Goal: Information Seeking & Learning: Find specific fact

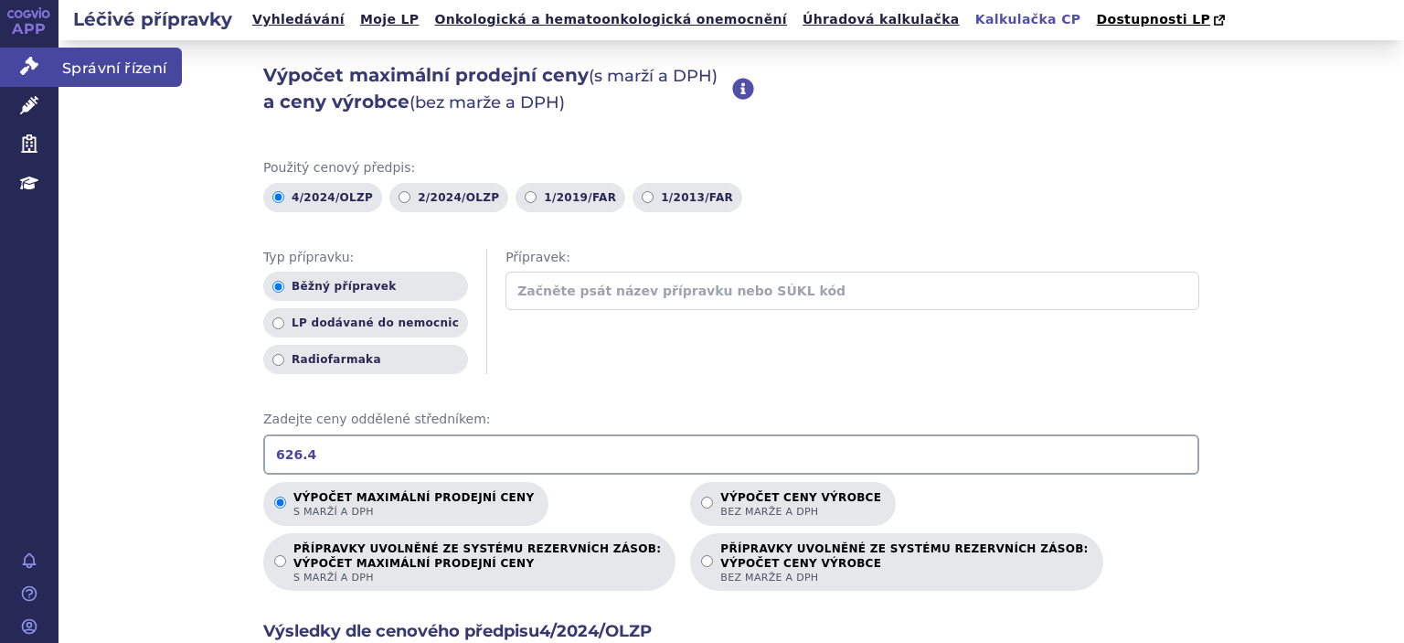
scroll to position [308, 0]
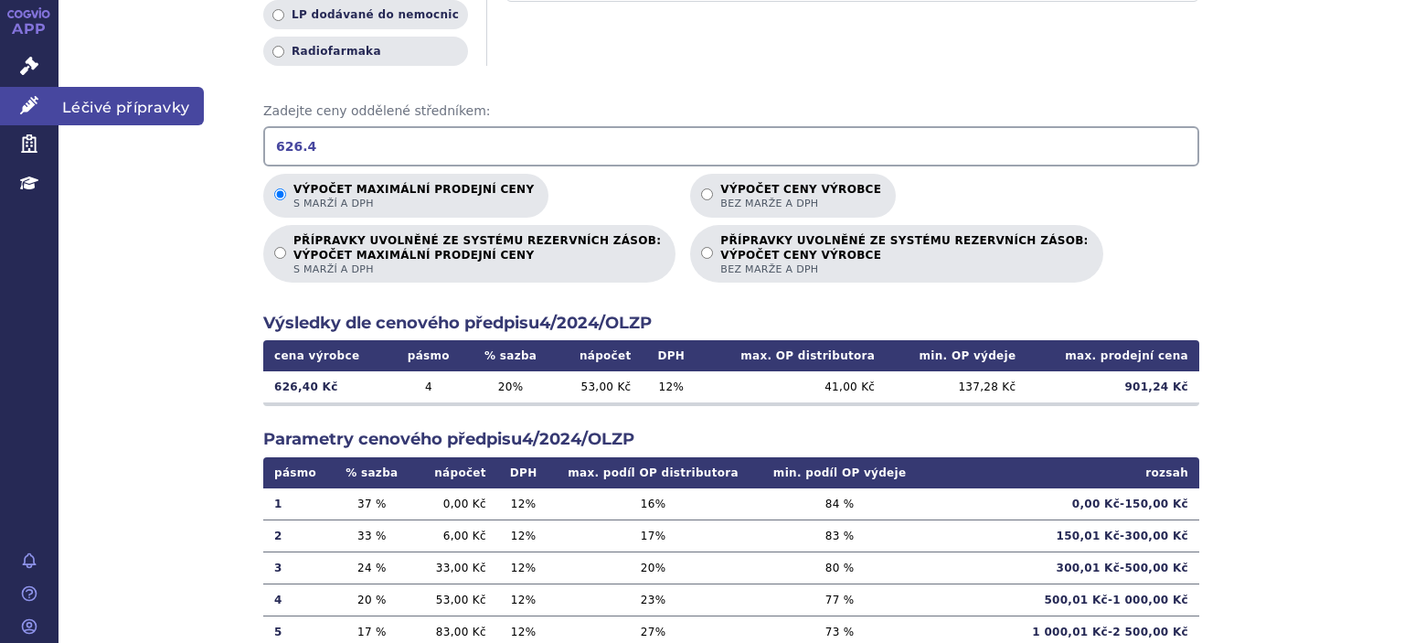
click at [20, 123] on link "Léčivé přípravky" at bounding box center [29, 106] width 59 height 38
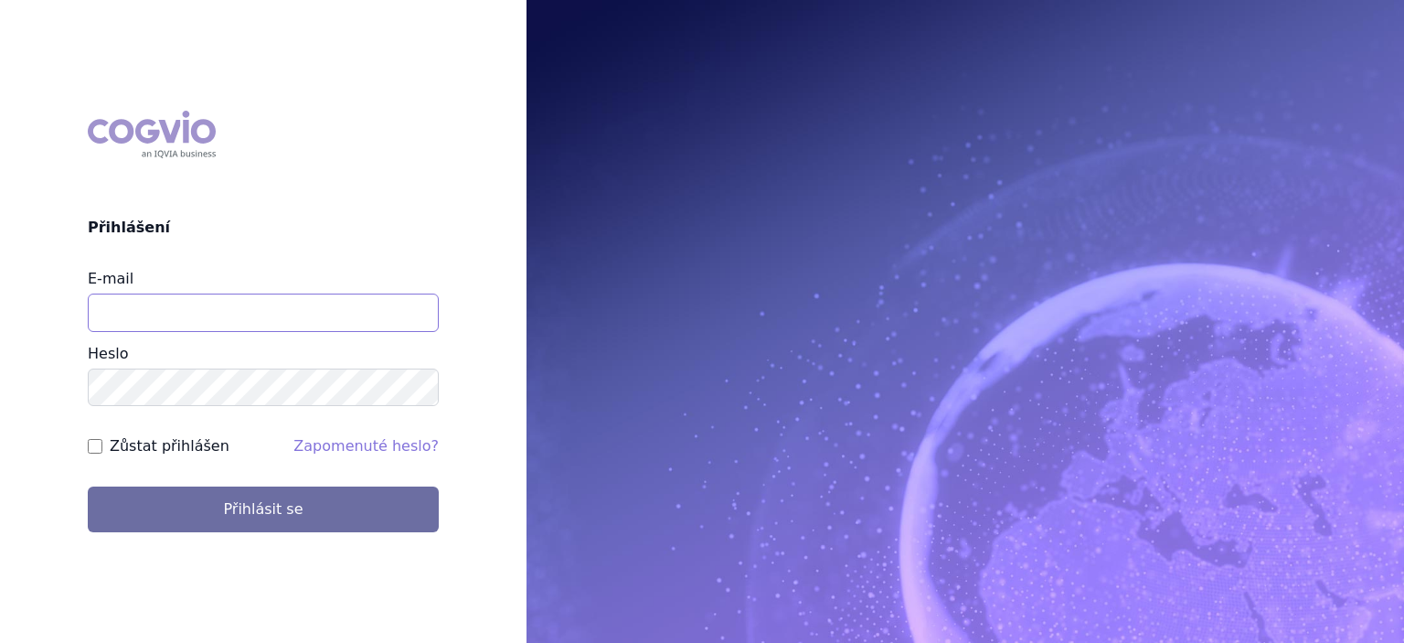
click at [252, 318] on input "E-mail" at bounding box center [263, 312] width 351 height 38
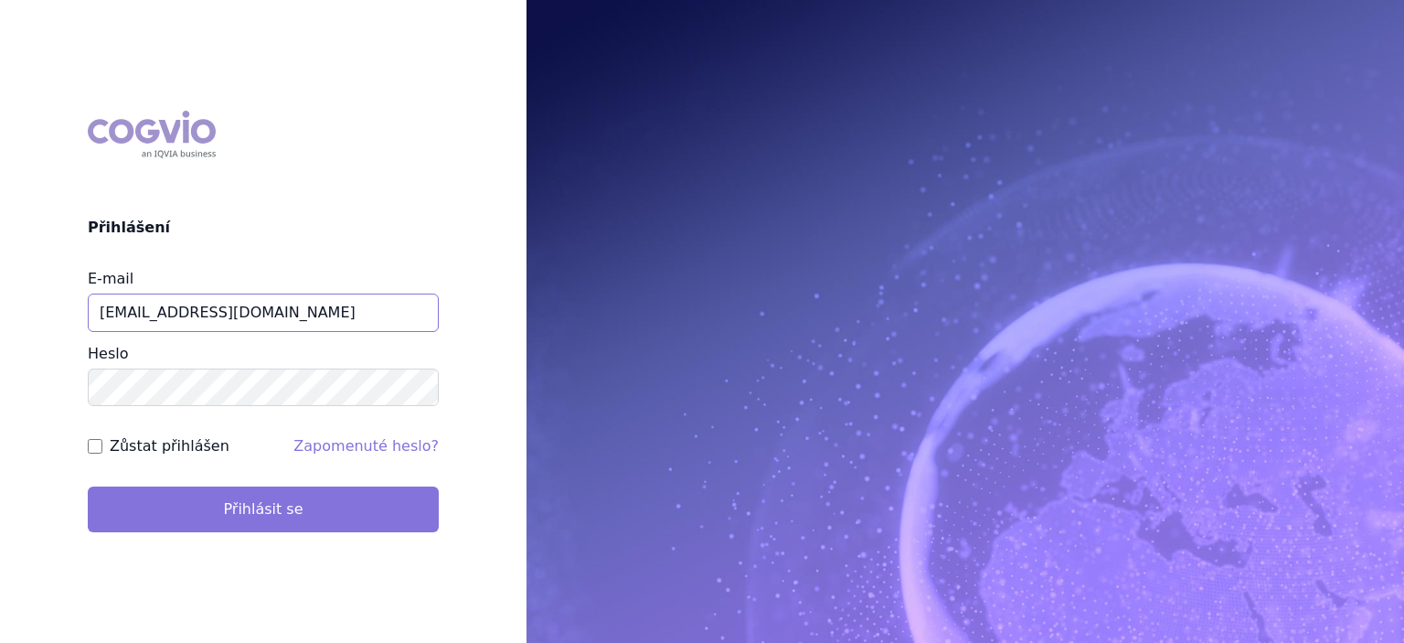
type input "[EMAIL_ADDRESS][DOMAIN_NAME]"
click at [240, 515] on button "Přihlásit se" at bounding box center [263, 509] width 351 height 46
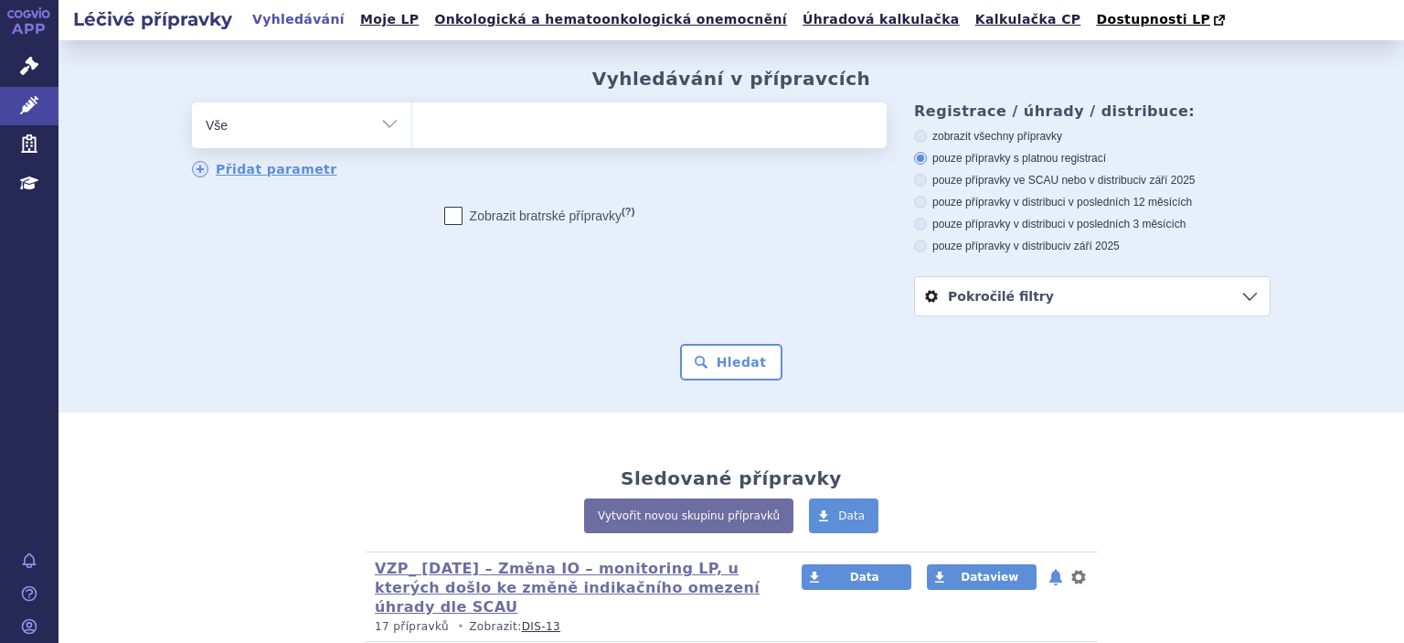
click at [523, 141] on ul at bounding box center [649, 121] width 474 height 38
click at [412, 141] on select at bounding box center [411, 124] width 1 height 46
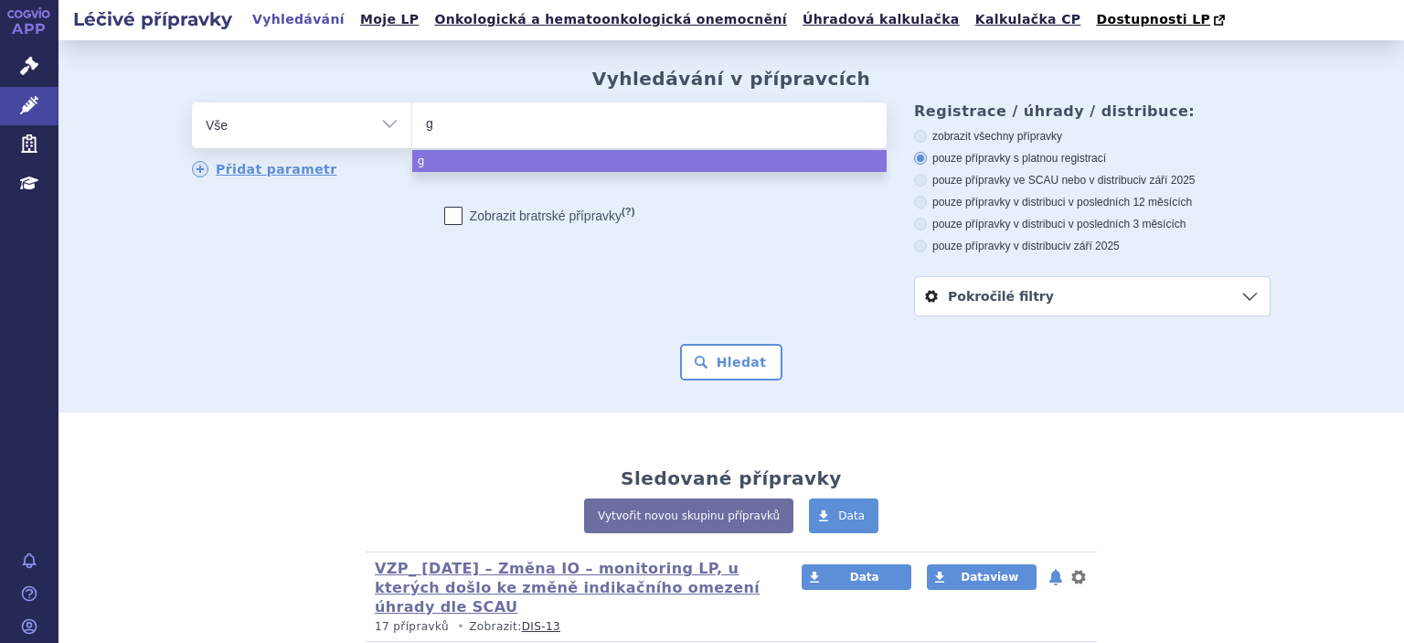
type input "gr"
type input "gri"
type input "grind"
type input "grinde"
type input "grindek"
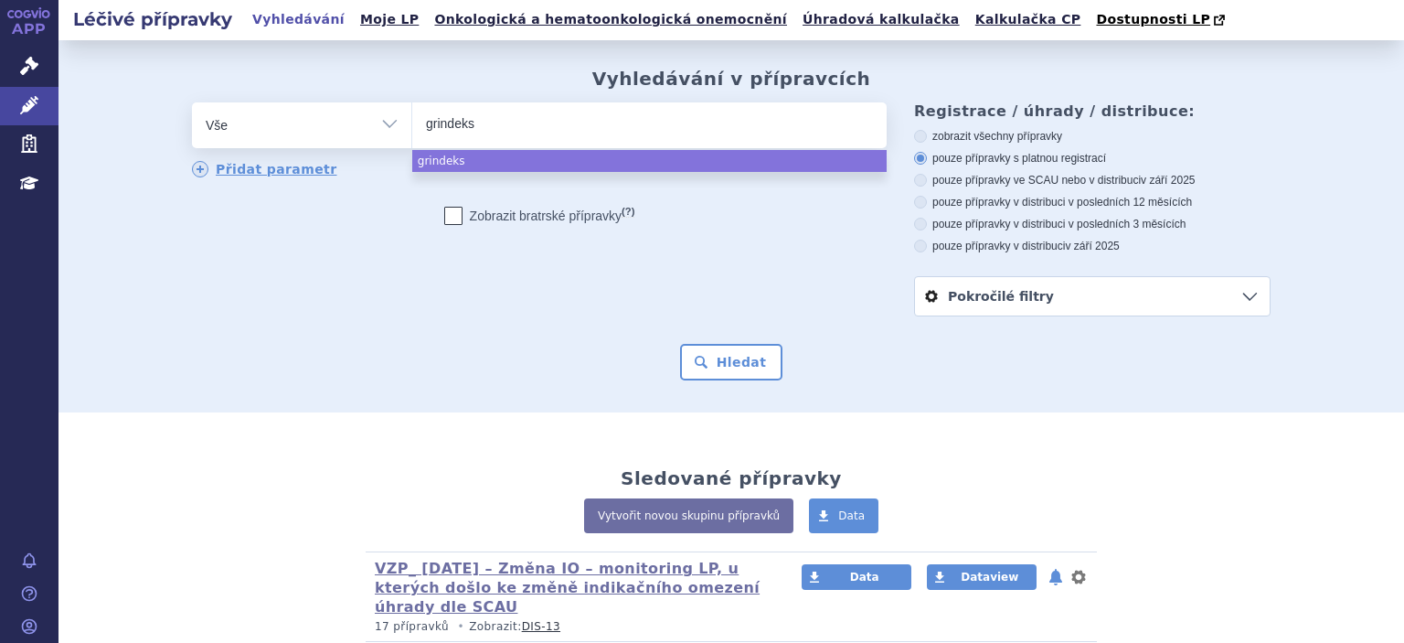
select select "grindeks"
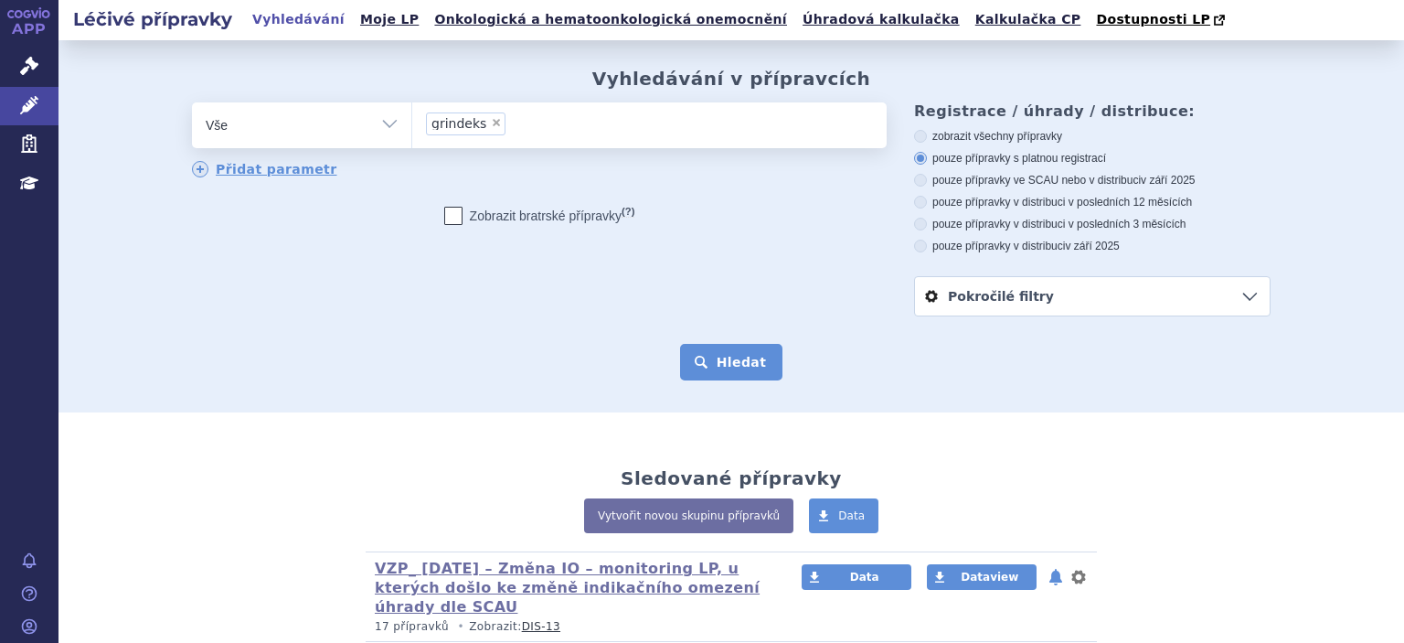
click at [737, 367] on button "Hledat" at bounding box center [731, 362] width 103 height 37
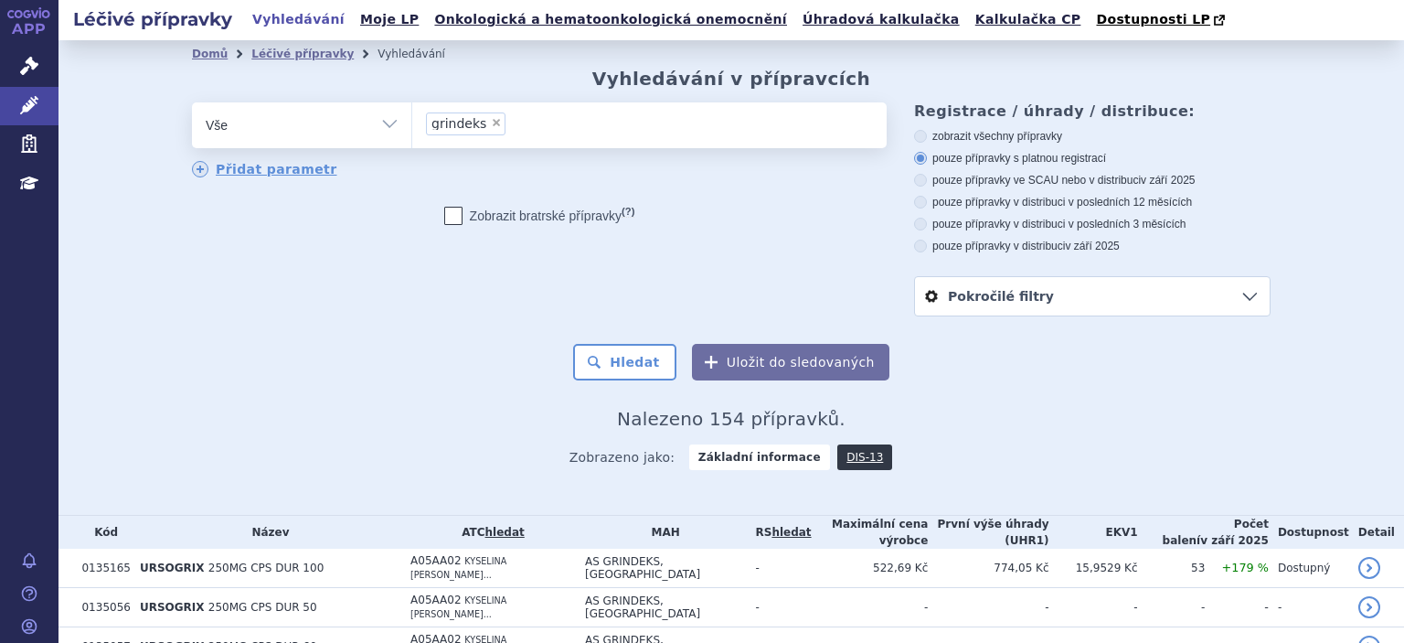
click at [491, 128] on span "×" at bounding box center [496, 122] width 11 height 11
click at [412, 129] on select "grindeks" at bounding box center [411, 124] width 1 height 46
select select
click at [486, 129] on ul at bounding box center [649, 121] width 474 height 38
click at [412, 129] on select "grindeks" at bounding box center [411, 124] width 1 height 46
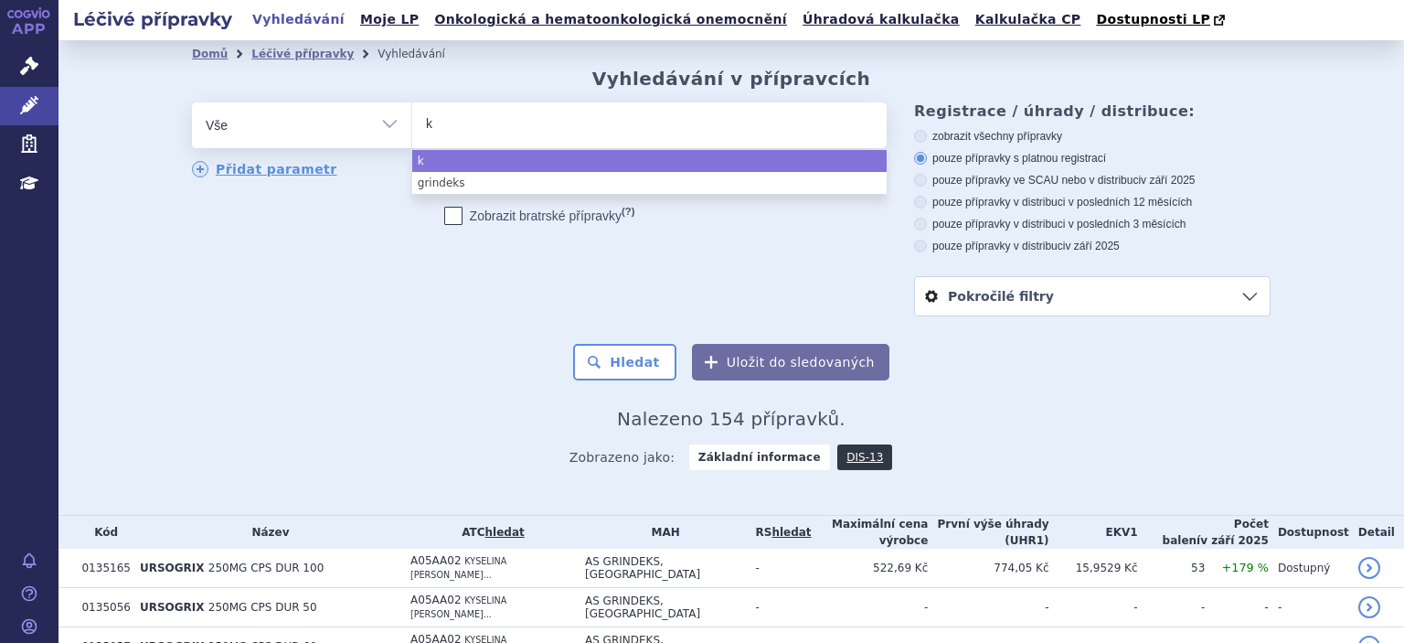
type input "ka"
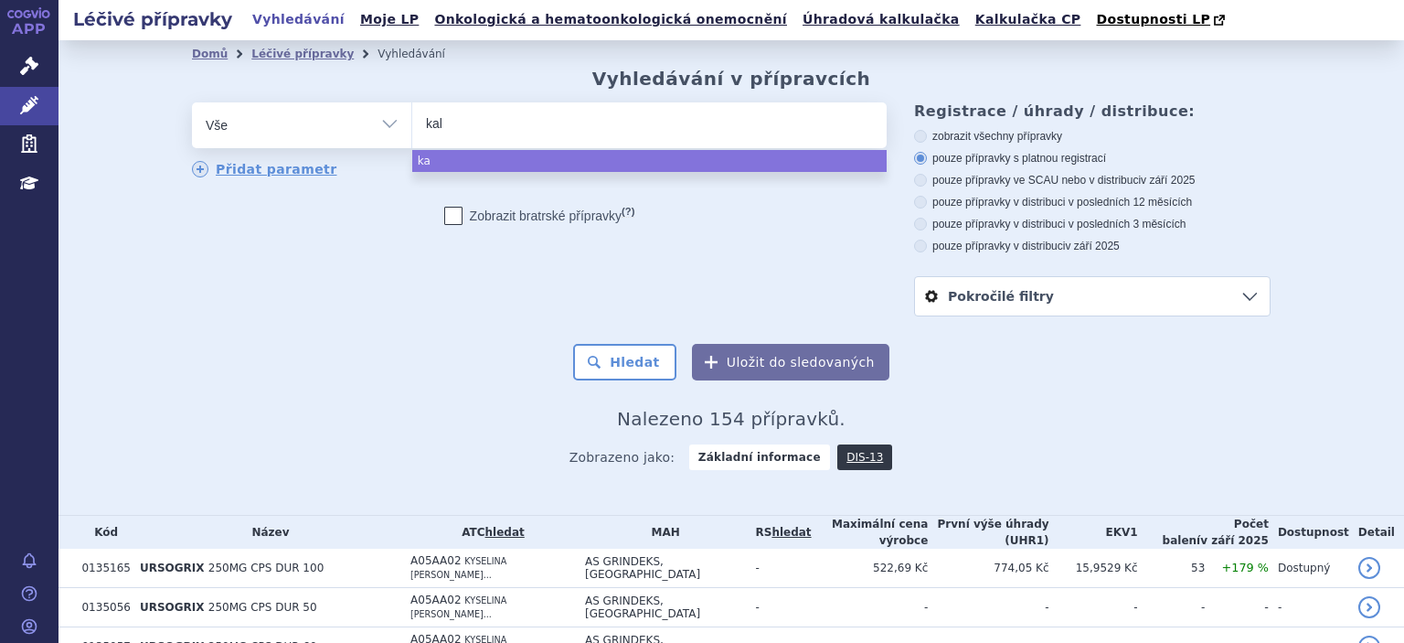
type input "kalc"
type input "kalce"
type input "kalceks"
select select "kalceks"
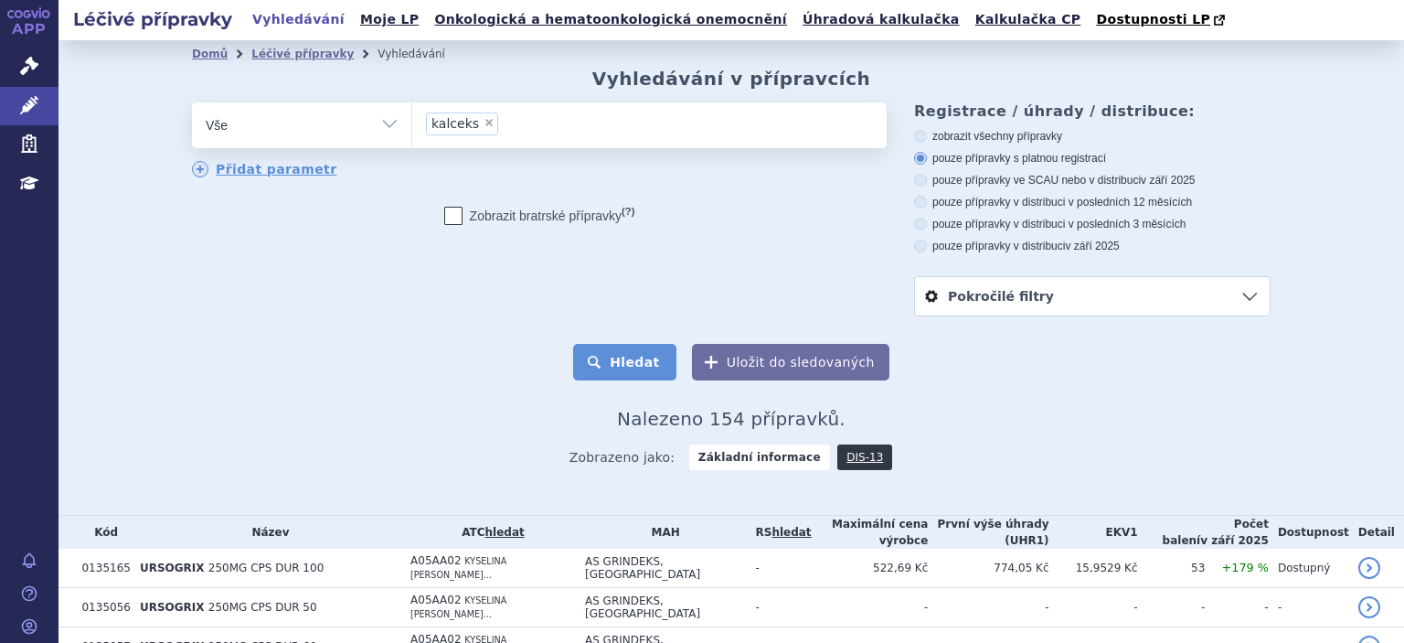
click at [632, 375] on button "Hledat" at bounding box center [624, 362] width 103 height 37
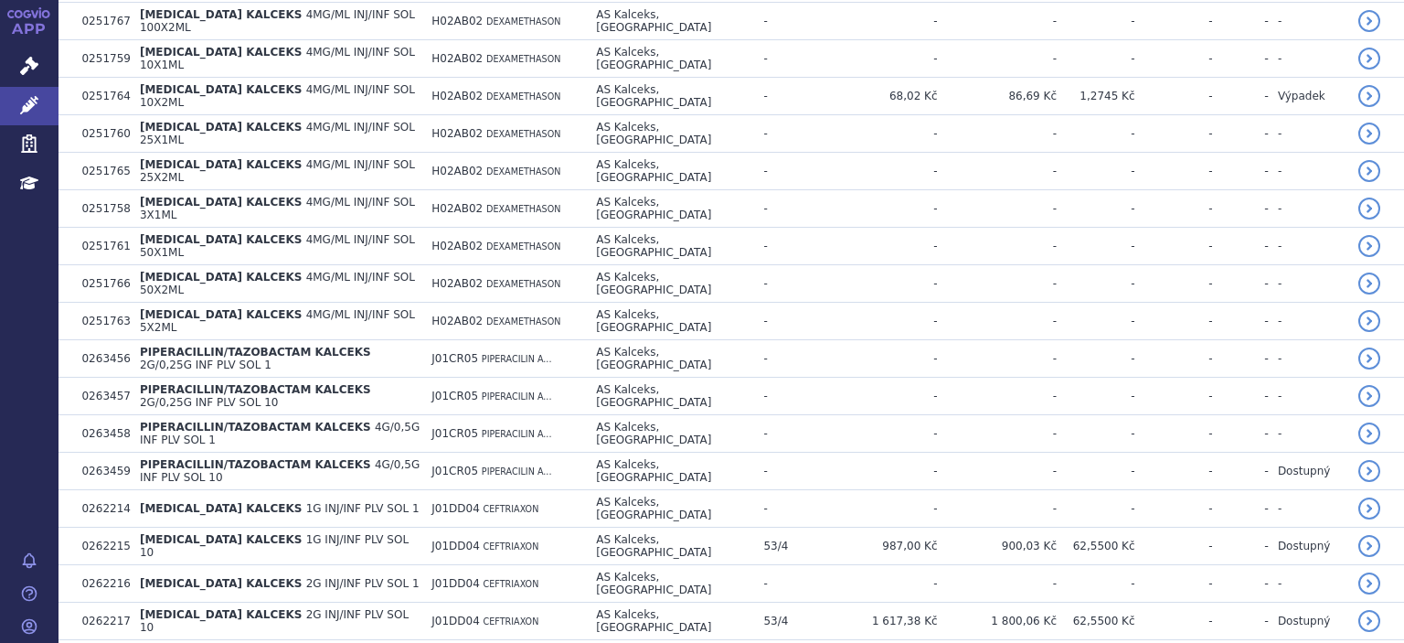
scroll to position [1296, 0]
